Goal: Task Accomplishment & Management: Manage account settings

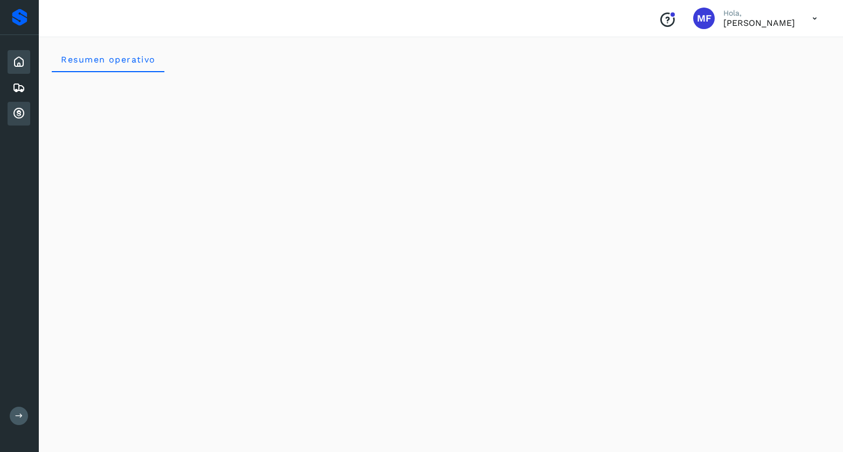
click at [14, 114] on icon at bounding box center [18, 113] width 13 height 13
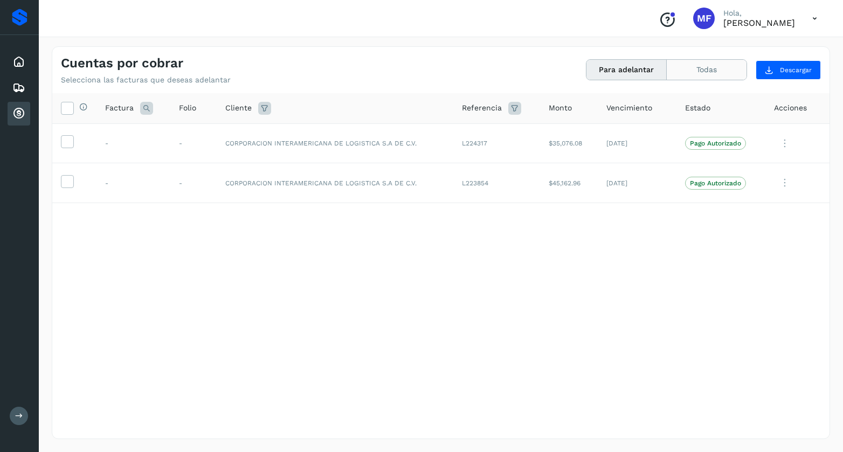
click at [701, 70] on button "Todas" at bounding box center [707, 70] width 80 height 20
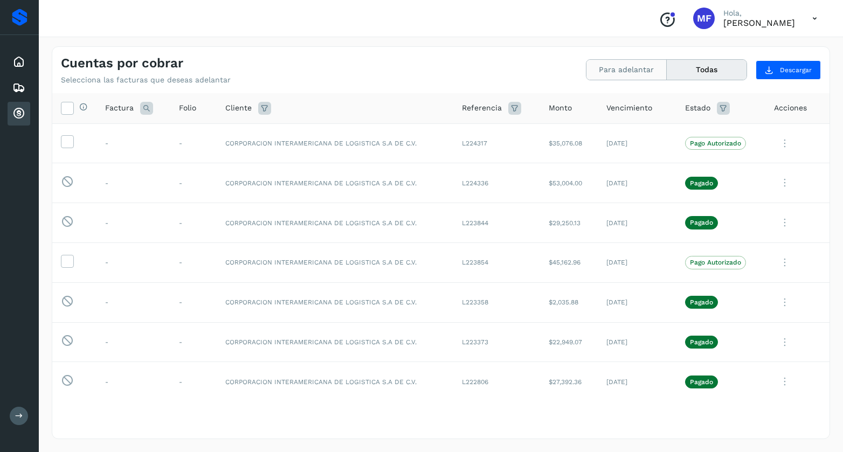
click at [622, 71] on button "Para adelantar" at bounding box center [627, 70] width 80 height 20
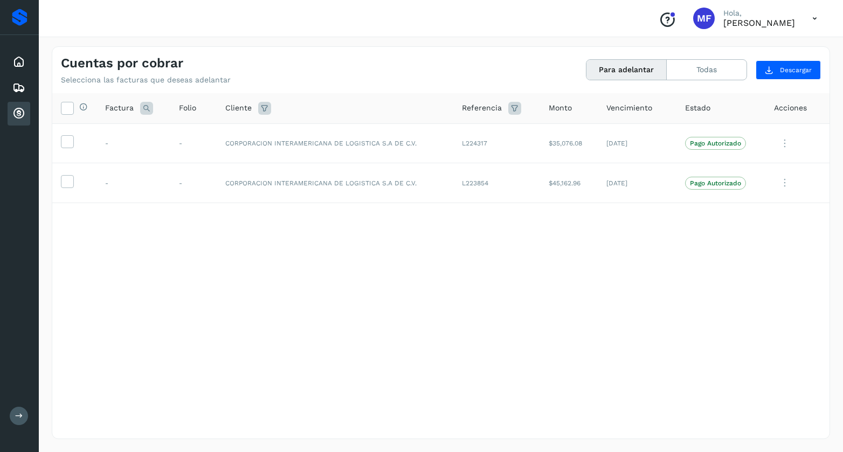
click at [816, 19] on icon at bounding box center [815, 19] width 22 height 22
click at [712, 51] on icon at bounding box center [711, 49] width 11 height 11
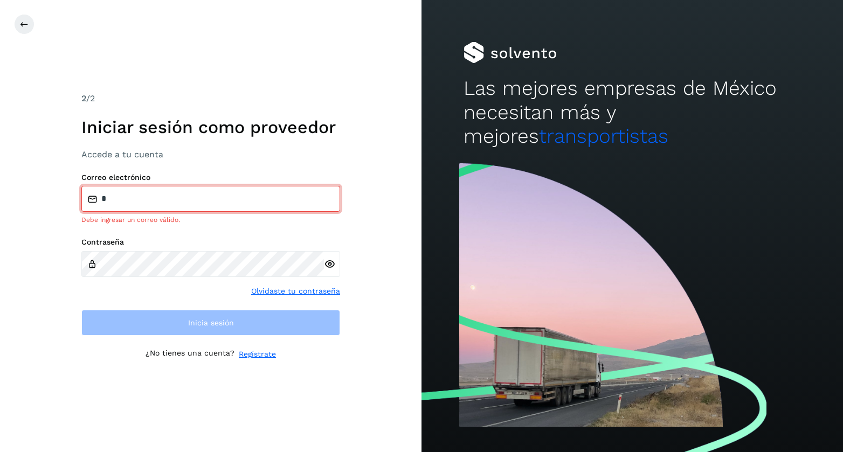
type input "**********"
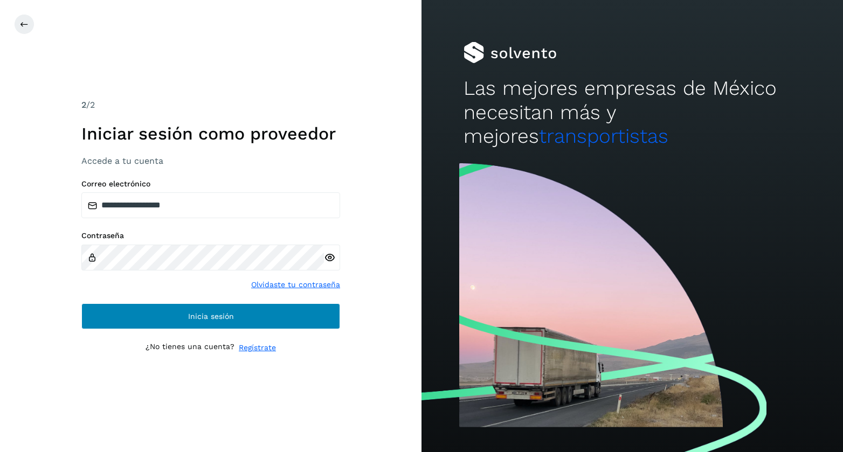
click at [194, 318] on span "Inicia sesión" at bounding box center [211, 317] width 46 height 8
